Goal: Find specific page/section: Find specific page/section

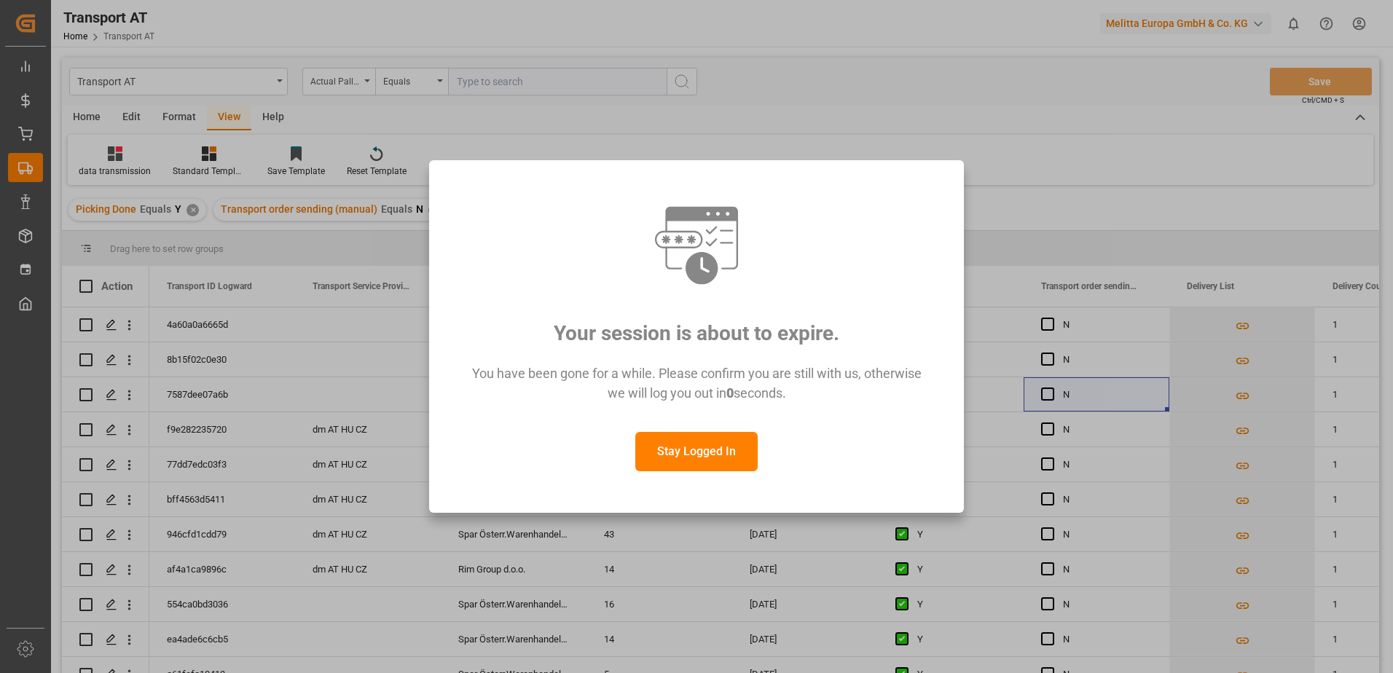
click at [680, 453] on button "Stay Logged In" at bounding box center [697, 451] width 122 height 39
